Goal: Transaction & Acquisition: Subscribe to service/newsletter

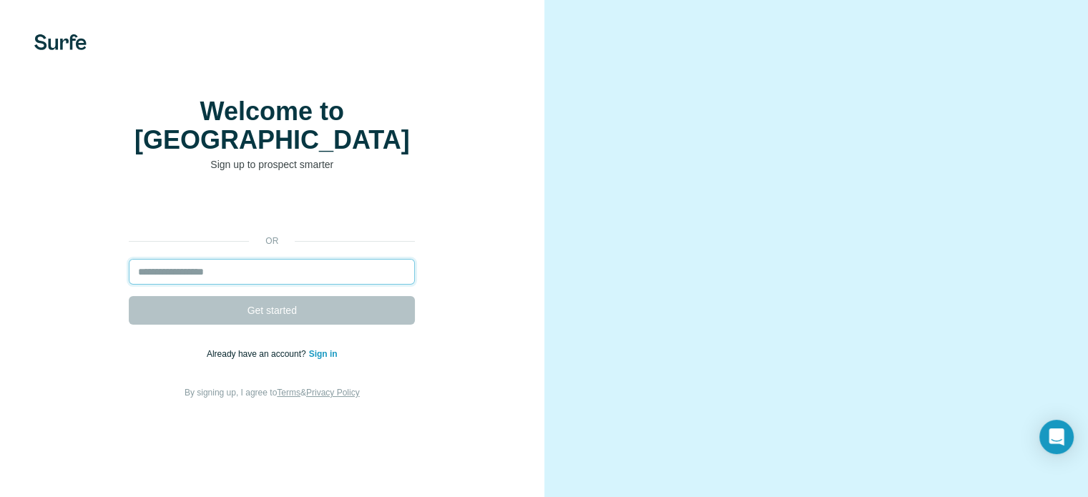
click at [274, 285] on input "email" at bounding box center [272, 272] width 286 height 26
click at [295, 285] on input "email" at bounding box center [272, 272] width 286 height 26
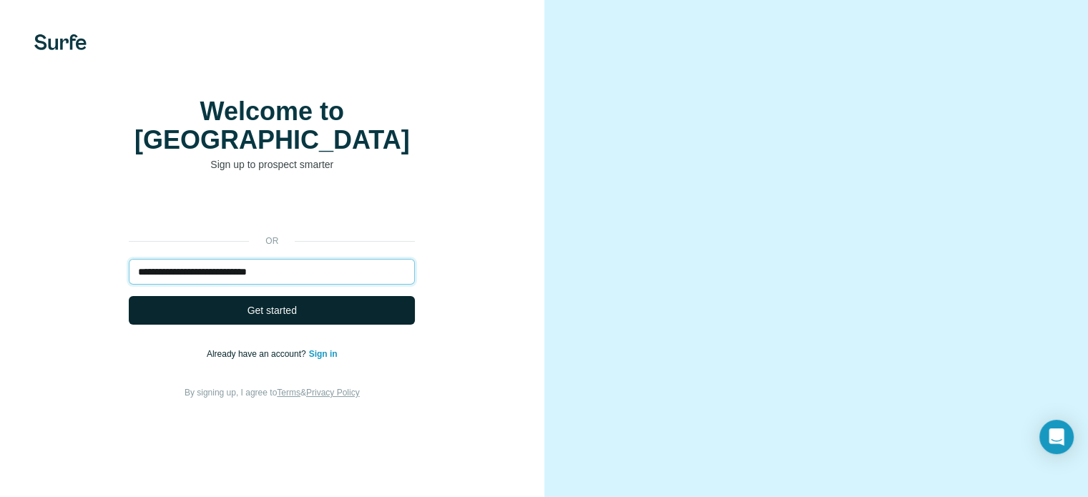
type input "**********"
click at [300, 325] on button "Get started" at bounding box center [272, 310] width 286 height 29
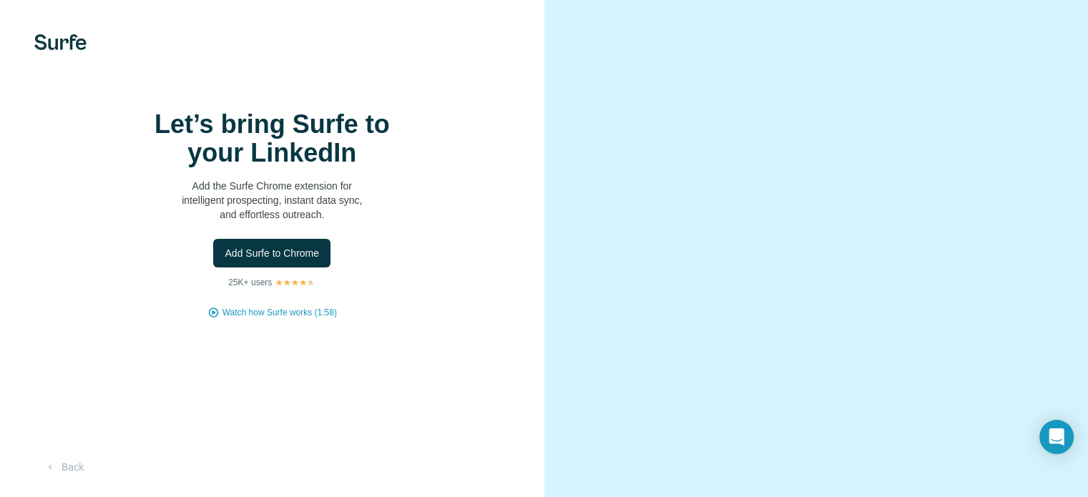
click at [300, 319] on div "Let’s bring Surfe to your LinkedIn Add the Surfe Chrome extension for intellige…" at bounding box center [272, 214] width 487 height 209
click at [300, 268] on button "Add Surfe to Chrome" at bounding box center [271, 253] width 117 height 29
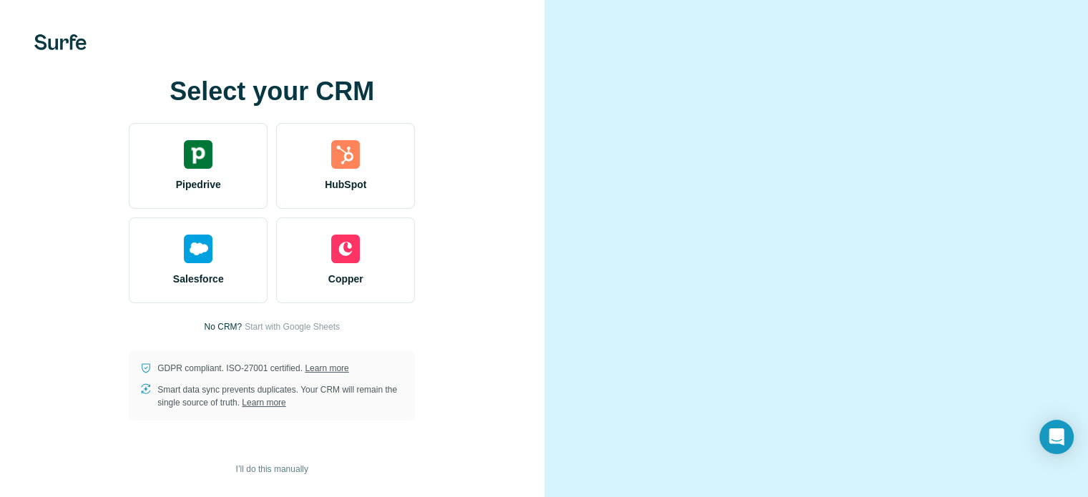
click at [653, 334] on video at bounding box center [817, 248] width 464 height 232
